Goal: Information Seeking & Learning: Check status

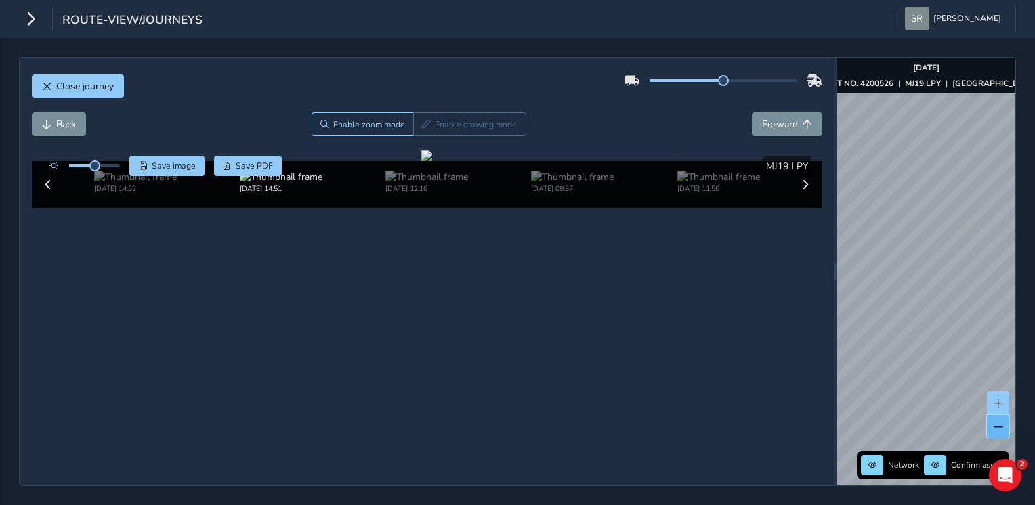
click at [997, 430] on span at bounding box center [998, 427] width 9 height 9
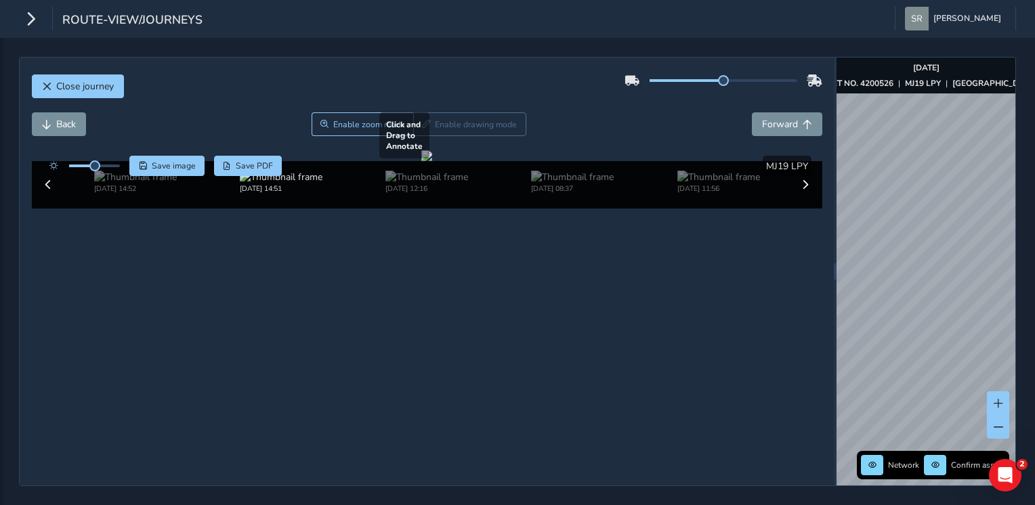
click at [811, 283] on div "Close journey Back Enable zoom mode Enable drawing mode Forward Click and Drag …" at bounding box center [517, 272] width 997 height 430
click at [996, 428] on span at bounding box center [998, 427] width 9 height 9
click at [820, 268] on div "Close journey Back Enable zoom mode Enable drawing mode Forward Click and Drag …" at bounding box center [517, 272] width 997 height 430
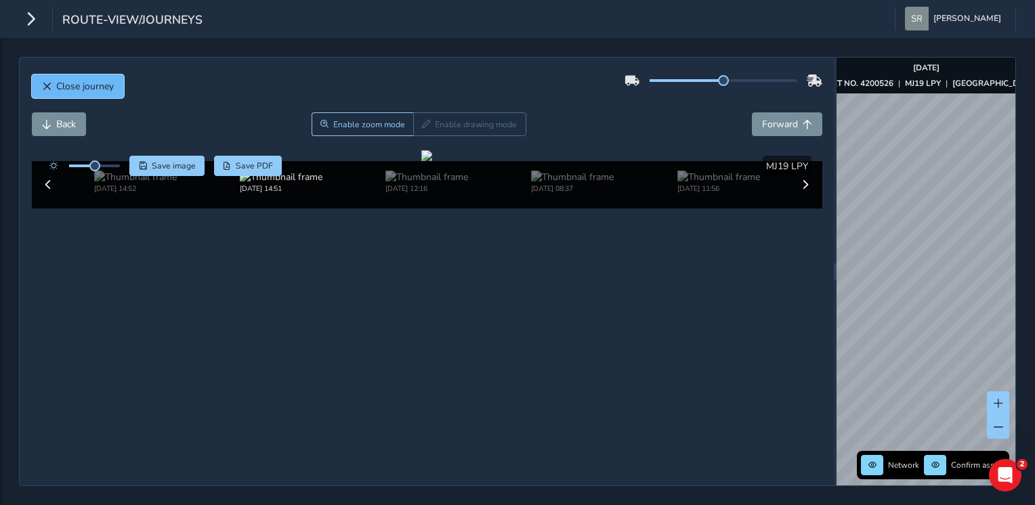
click at [87, 82] on span "Close journey" at bounding box center [85, 86] width 58 height 13
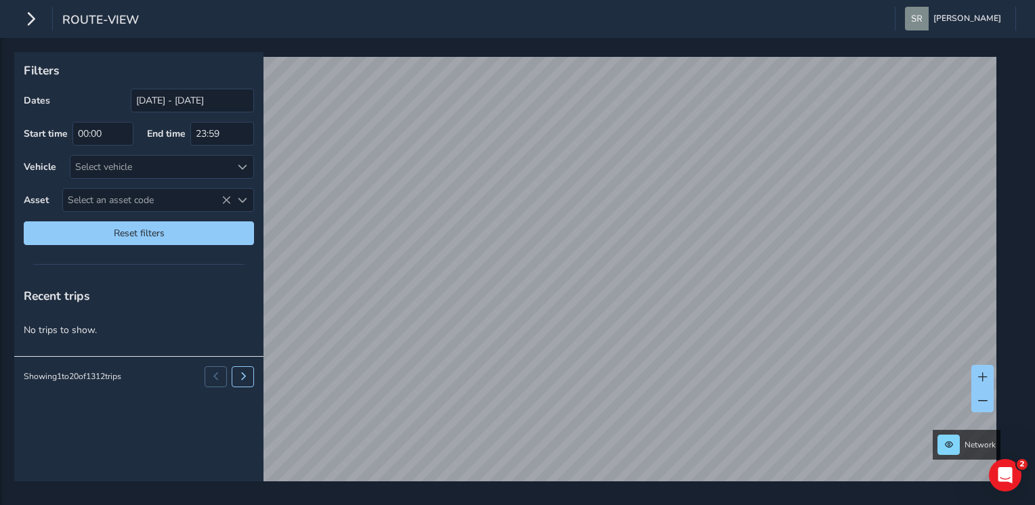
click at [87, 82] on div "Filters Dates [DATE] - [DATE] Start time 00:00 End time 23:59 Vehicle Select ve…" at bounding box center [138, 153] width 249 height 203
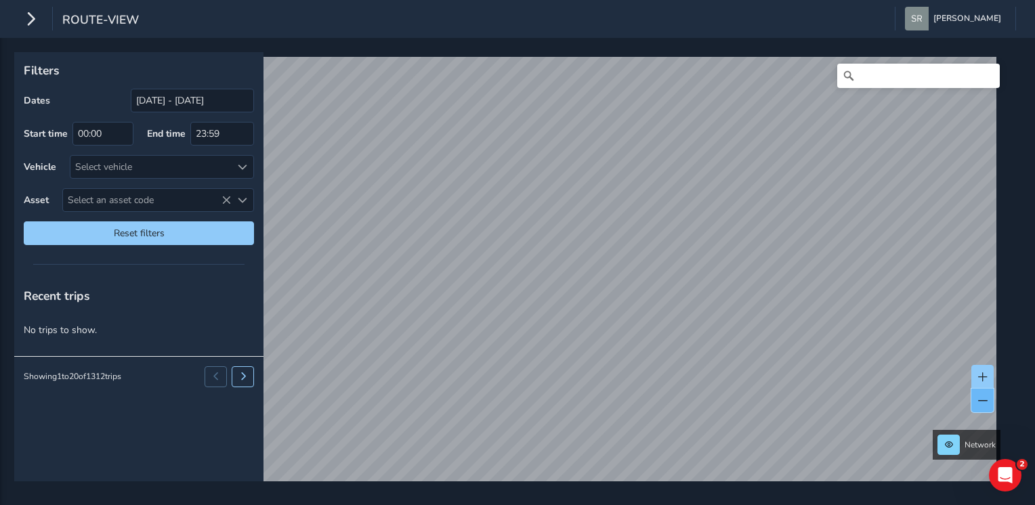
click at [980, 399] on span at bounding box center [982, 400] width 9 height 9
click at [666, 497] on div "Filters Dates [DATE] - [DATE] Start time 00:00 End time 23:59 Vehicle Select ve…" at bounding box center [517, 271] width 1035 height 467
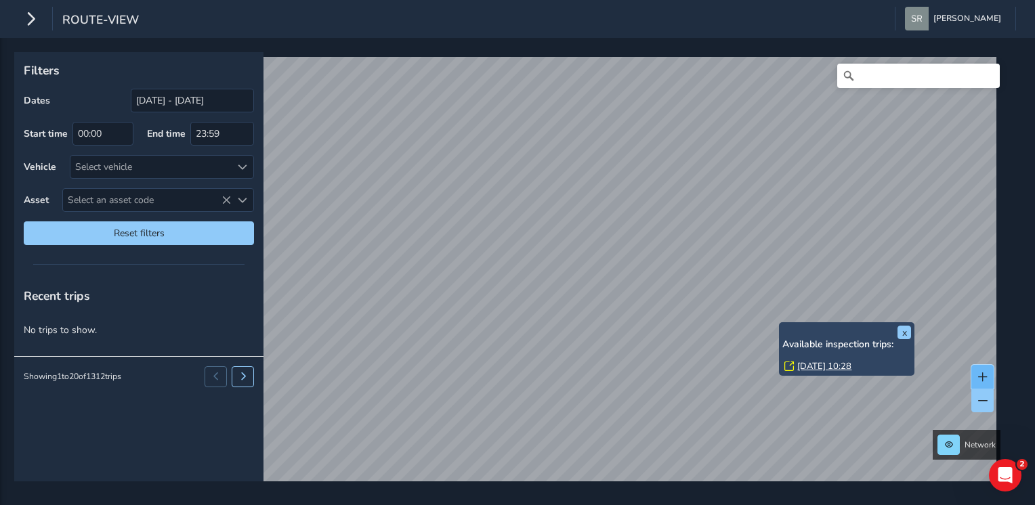
click at [984, 377] on span at bounding box center [982, 377] width 9 height 9
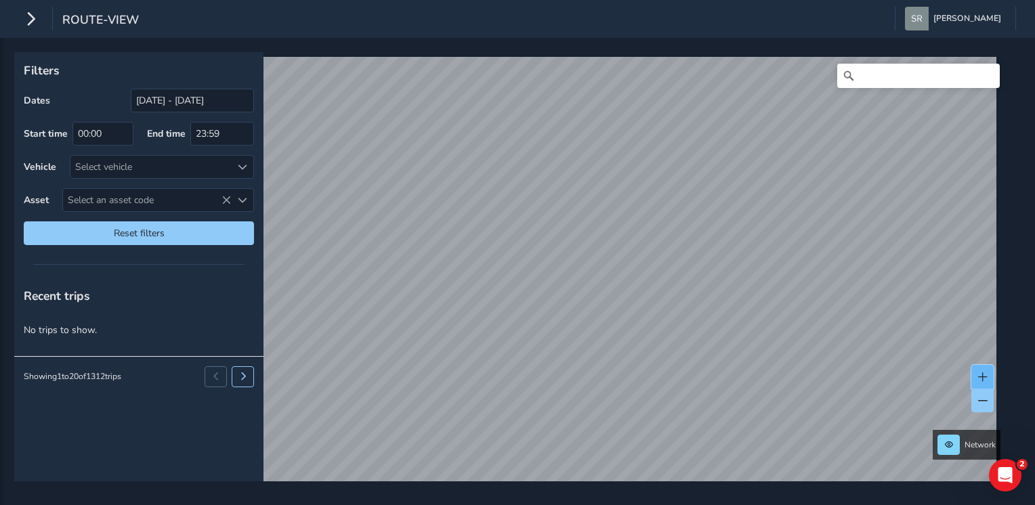
click at [984, 377] on span at bounding box center [982, 377] width 9 height 9
click at [978, 379] on span at bounding box center [982, 377] width 9 height 9
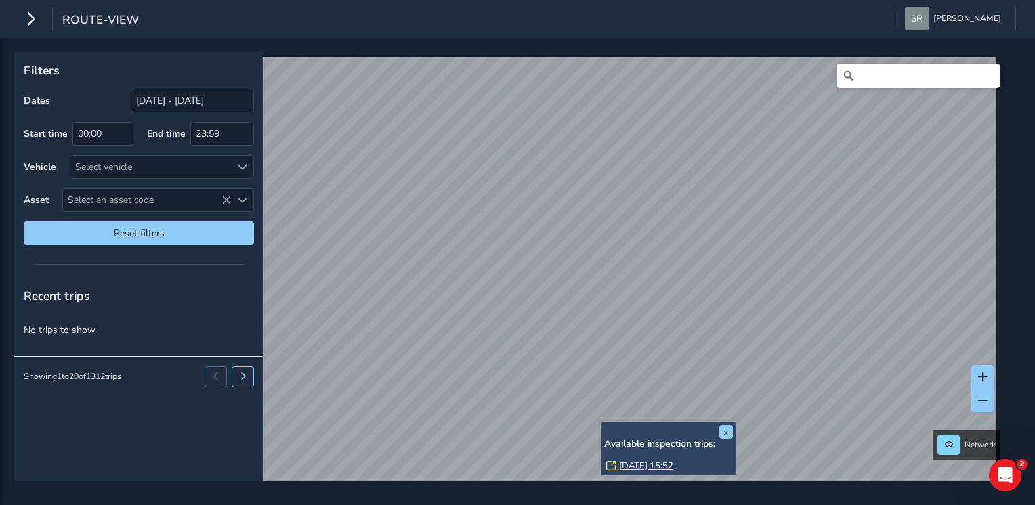
click at [629, 463] on link "[DATE] 15:52" at bounding box center [646, 466] width 54 height 12
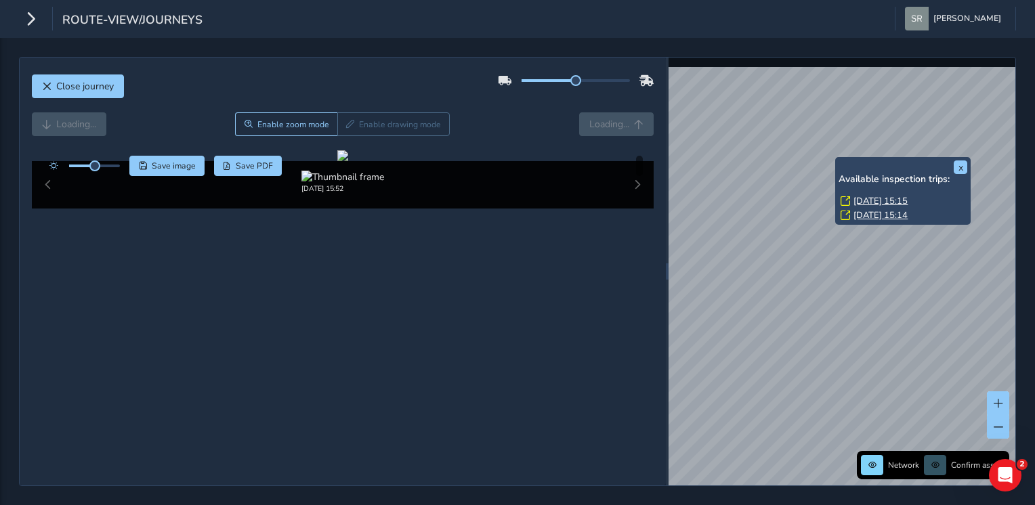
click at [860, 196] on link "[DATE] 15:15" at bounding box center [881, 201] width 54 height 12
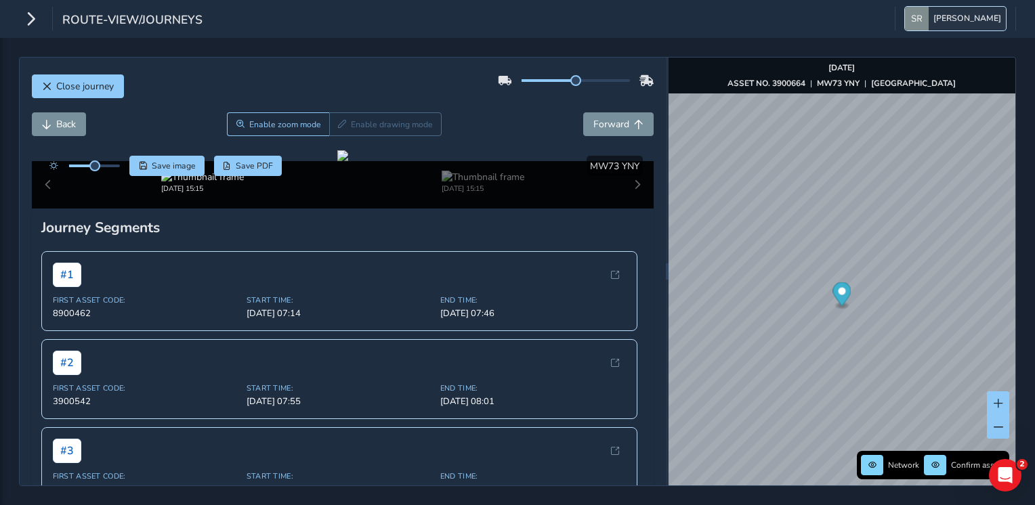
click at [917, 18] on img "button" at bounding box center [917, 19] width 24 height 24
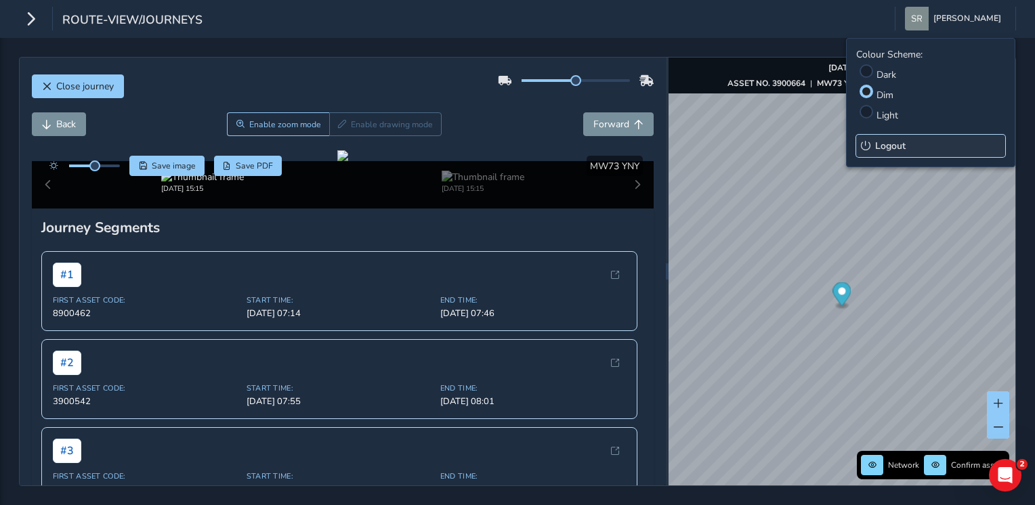
click at [891, 140] on span "Logout" at bounding box center [890, 146] width 30 height 13
